Goal: Find specific page/section: Find specific page/section

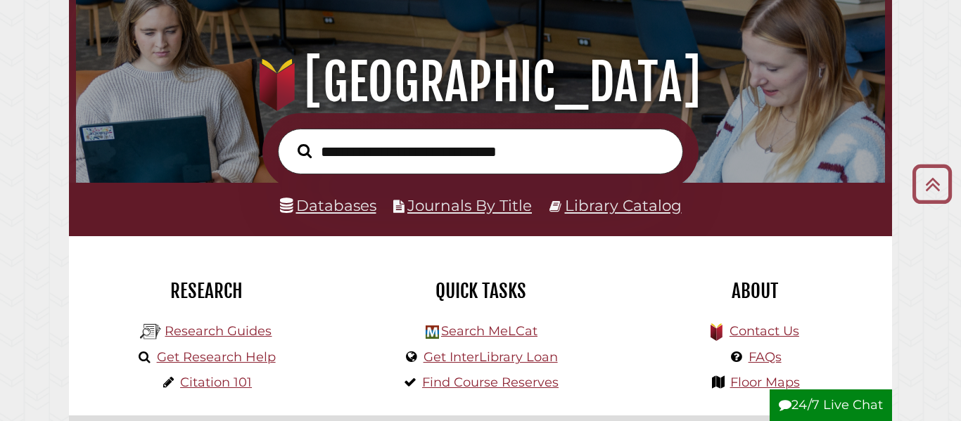
scroll to position [119, 0]
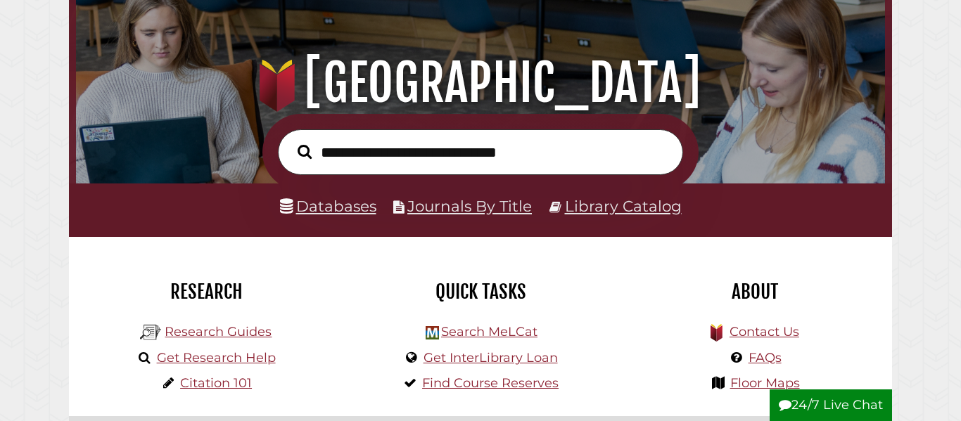
click at [527, 145] on input "text" at bounding box center [480, 152] width 405 height 46
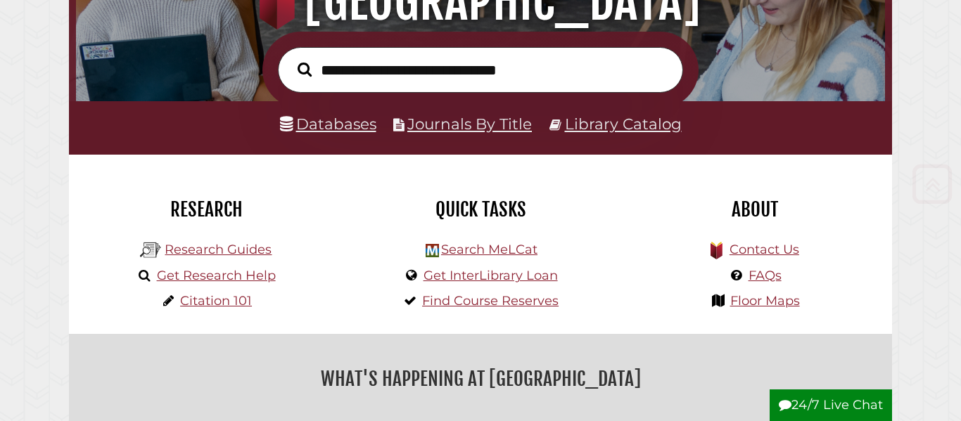
scroll to position [203, 0]
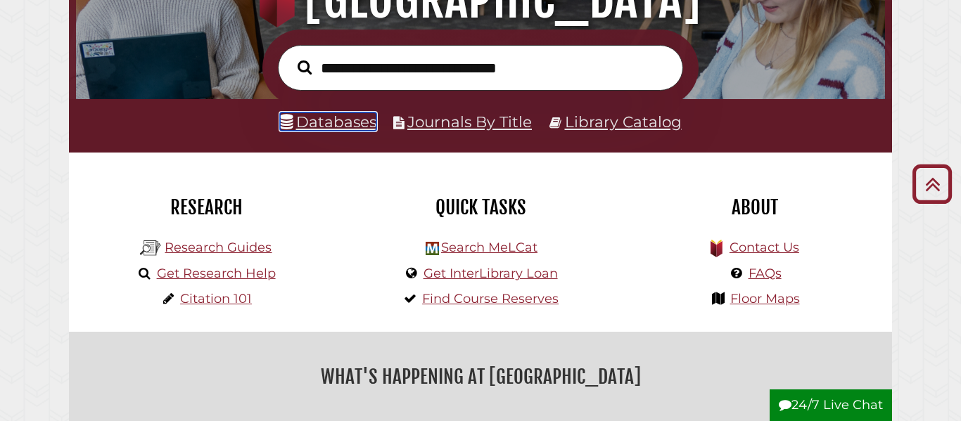
click at [315, 126] on link "Databases" at bounding box center [328, 122] width 96 height 18
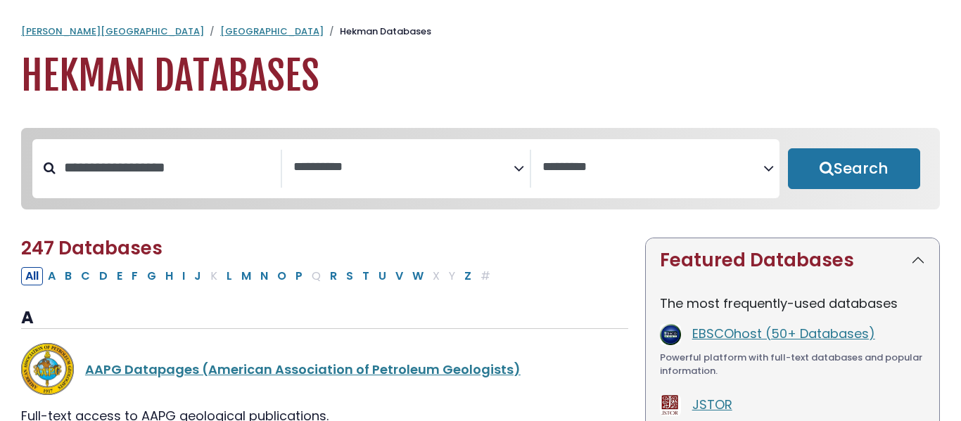
select select "Database Subject Filter"
select select "Database Vendors Filter"
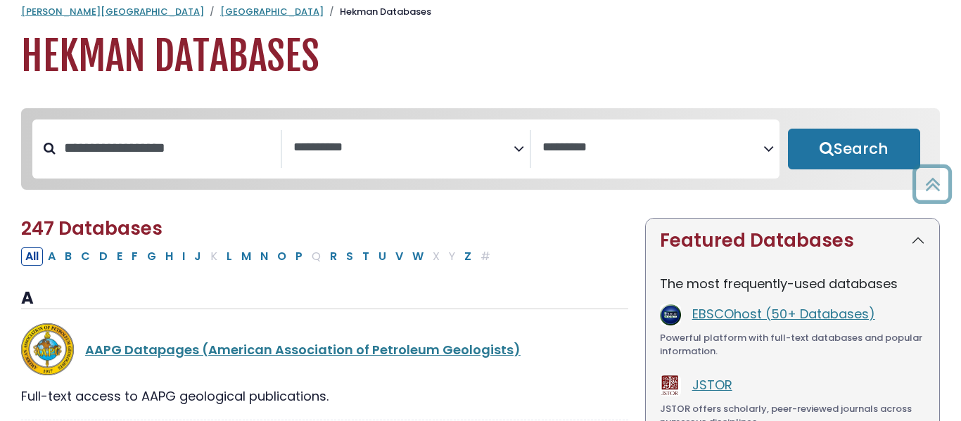
scroll to position [9, 0]
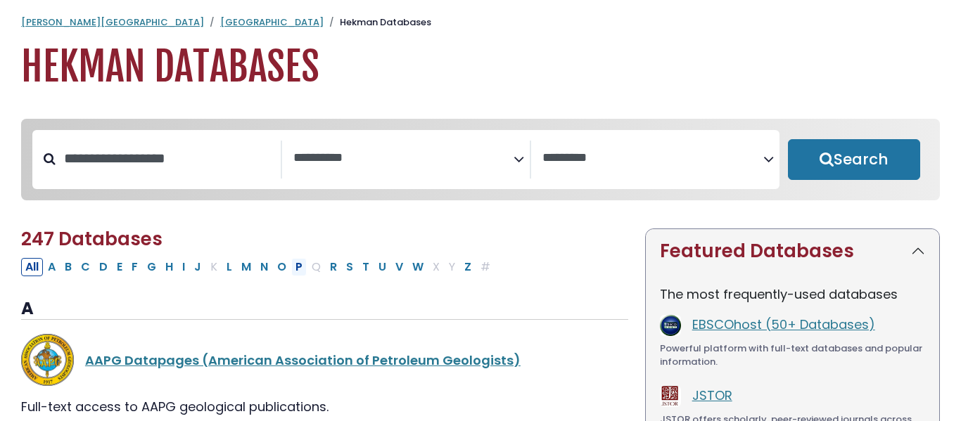
click at [297, 269] on button "P" at bounding box center [298, 267] width 15 height 18
select select "Database Subject Filter"
select select "Database Vendors Filter"
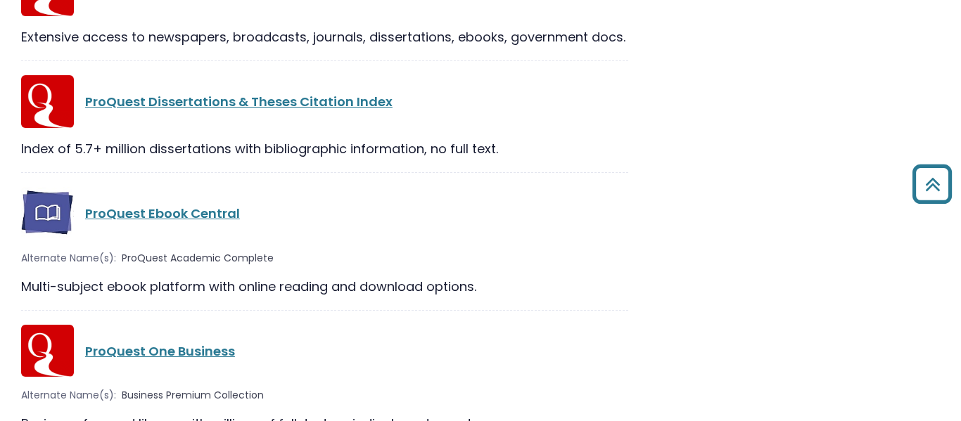
scroll to position [1861, 0]
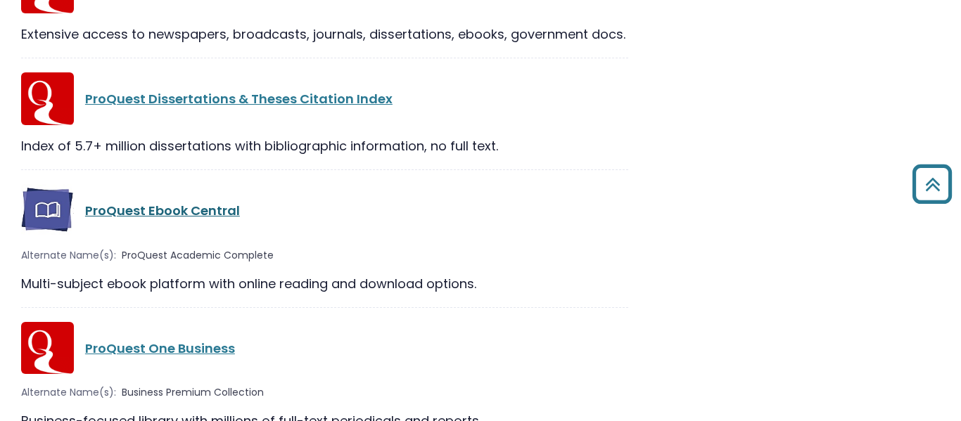
click at [170, 213] on link "ProQuest Ebook Central" at bounding box center [162, 211] width 155 height 18
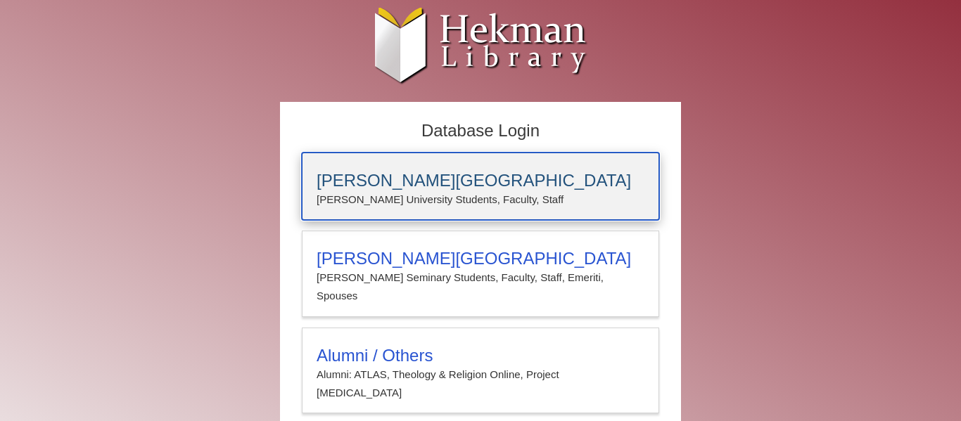
click at [471, 181] on h3 "[PERSON_NAME][GEOGRAPHIC_DATA]" at bounding box center [481, 181] width 328 height 20
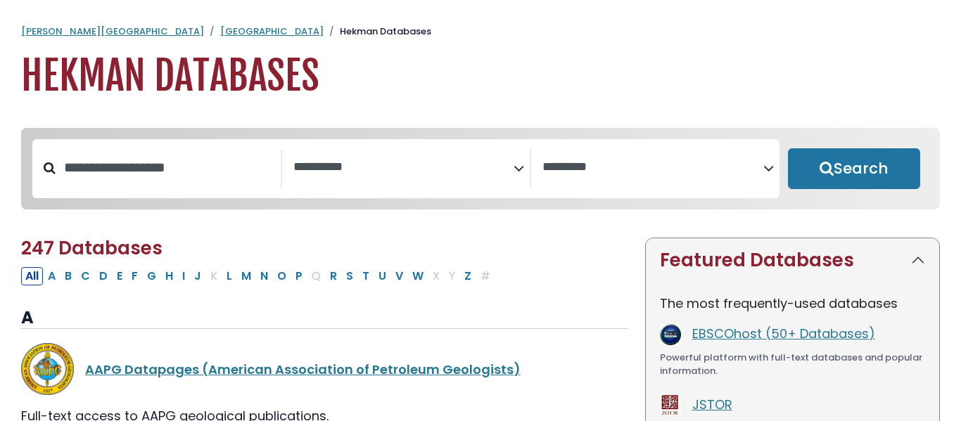
select select "Database Subject Filter"
select select "Database Vendors Filter"
click at [299, 280] on button "P" at bounding box center [298, 276] width 15 height 18
select select "Database Subject Filter"
select select "Database Vendors Filter"
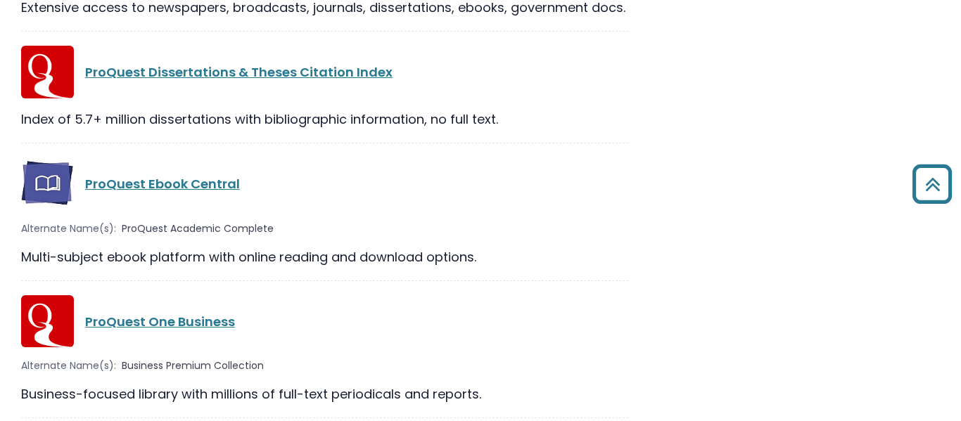
scroll to position [1880, 0]
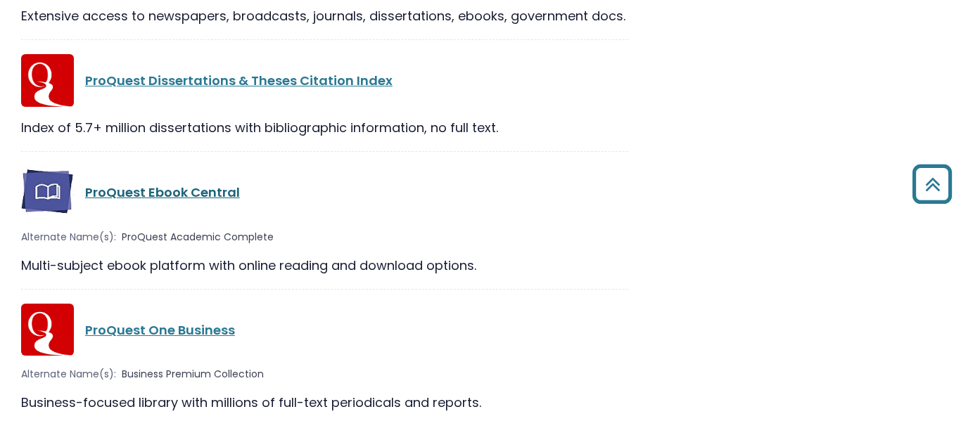
click at [225, 189] on link "ProQuest Ebook Central" at bounding box center [162, 193] width 155 height 18
